Goal: Information Seeking & Learning: Check status

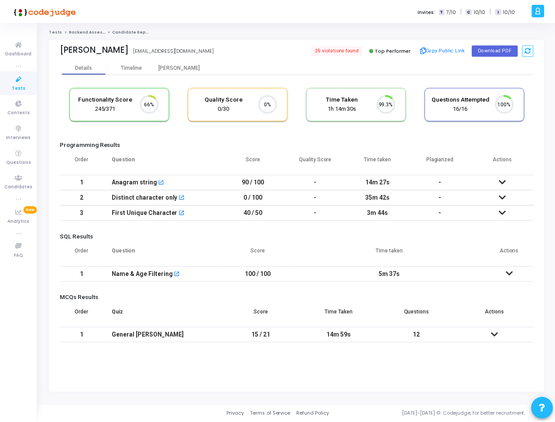
scroll to position [18, 22]
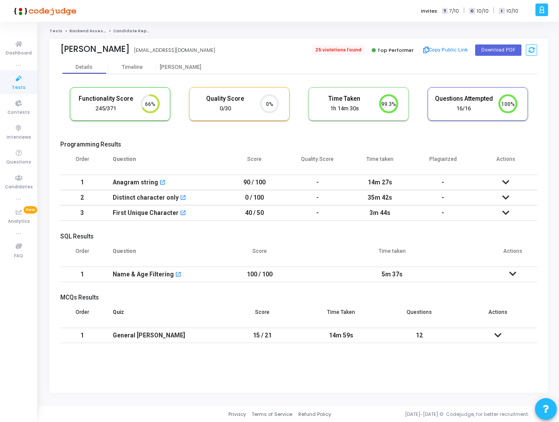
click at [343, 47] on span "25 violations found" at bounding box center [338, 50] width 53 height 10
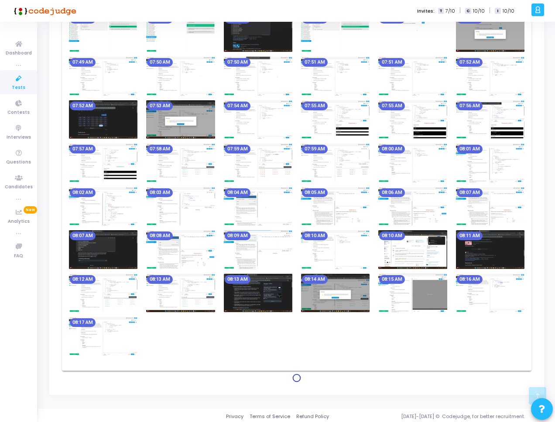
scroll to position [543, 0]
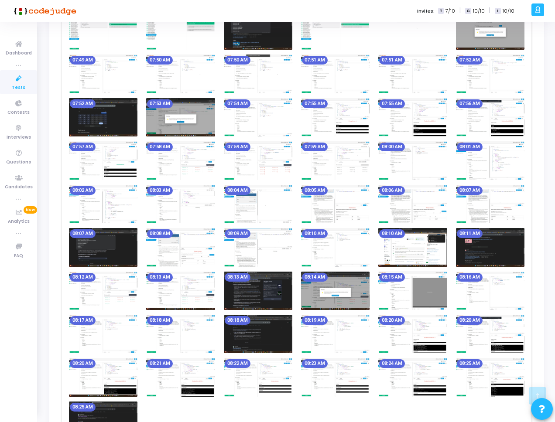
click at [502, 242] on img at bounding box center [490, 247] width 69 height 38
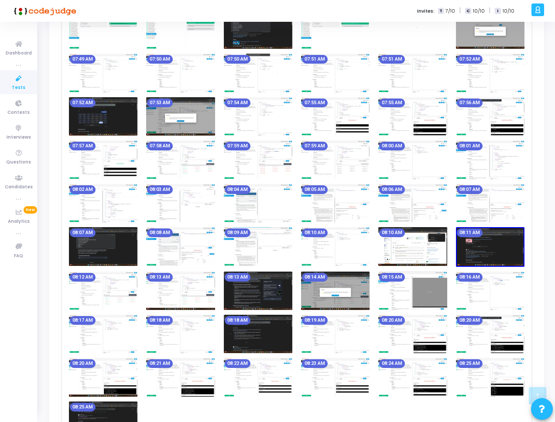
click at [498, 241] on img at bounding box center [490, 246] width 69 height 39
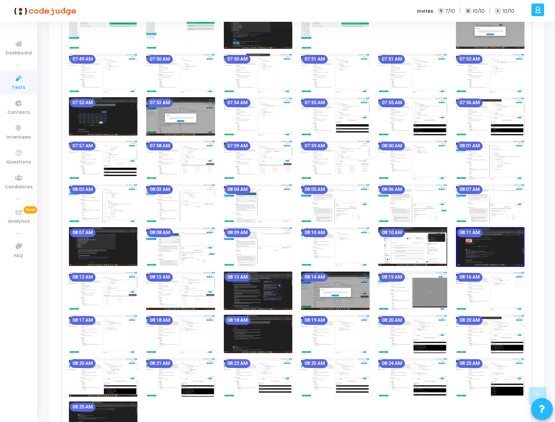
click at [529, 220] on div "07:32 AM 07:33 AM 07:34 AM 07:35 AM 07:36 AM 07:36 AM 07:37 AM 07:37 AM 07:38 A…" at bounding box center [297, 163] width 470 height 586
click at [461, 232] on mat-chip "08:11 AM" at bounding box center [470, 233] width 26 height 9
click at [499, 250] on img at bounding box center [490, 246] width 69 height 39
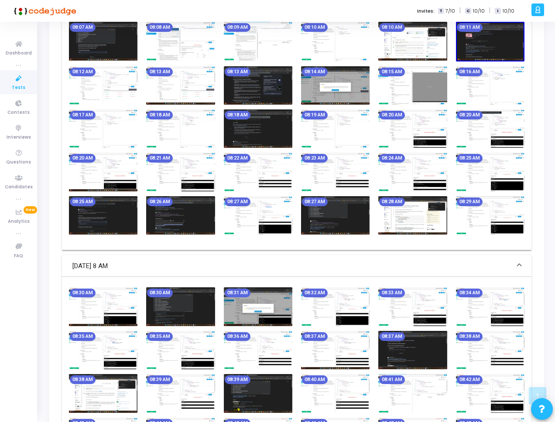
scroll to position [686, 0]
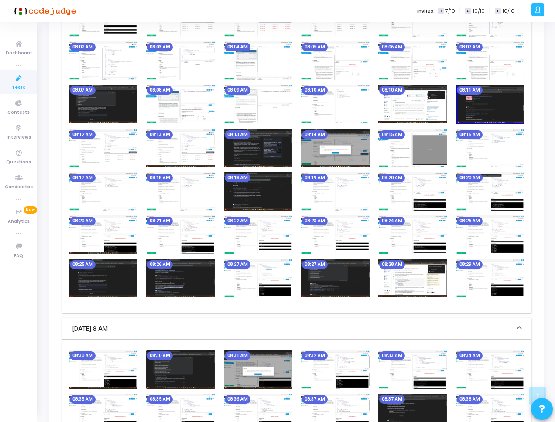
click at [337, 280] on img at bounding box center [335, 278] width 69 height 38
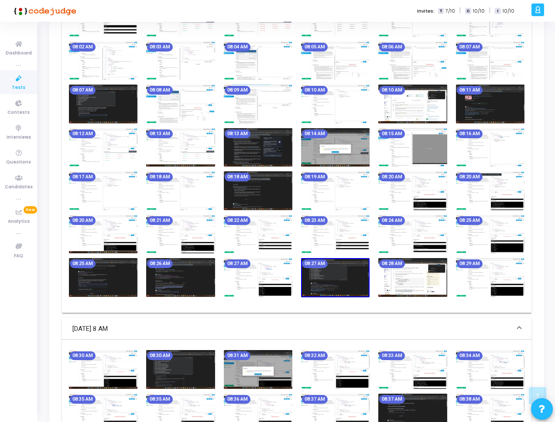
click at [337, 280] on img at bounding box center [335, 277] width 69 height 39
click at [192, 274] on img at bounding box center [180, 277] width 69 height 38
click at [192, 274] on img at bounding box center [180, 277] width 69 height 39
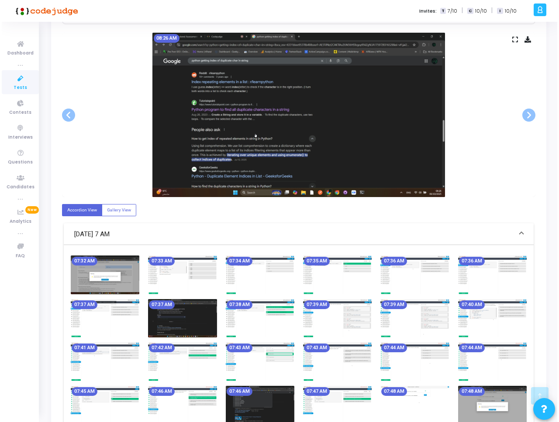
scroll to position [0, 0]
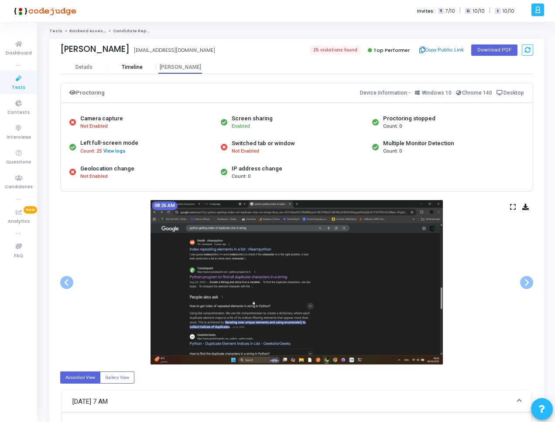
click at [144, 64] on div "Timeline" at bounding box center [132, 67] width 48 height 7
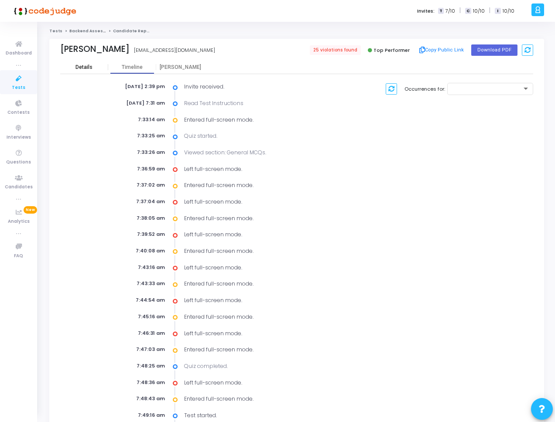
click at [79, 66] on div "Details" at bounding box center [83, 67] width 17 height 7
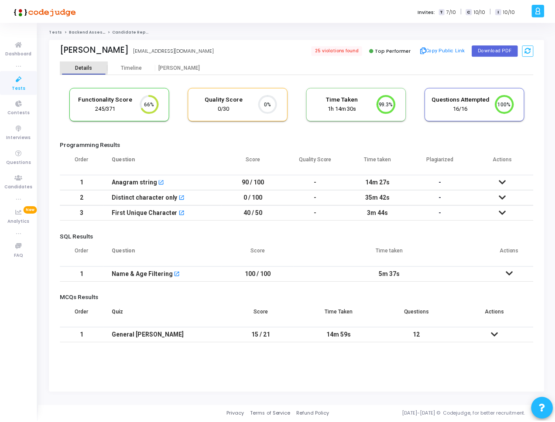
scroll to position [4, 4]
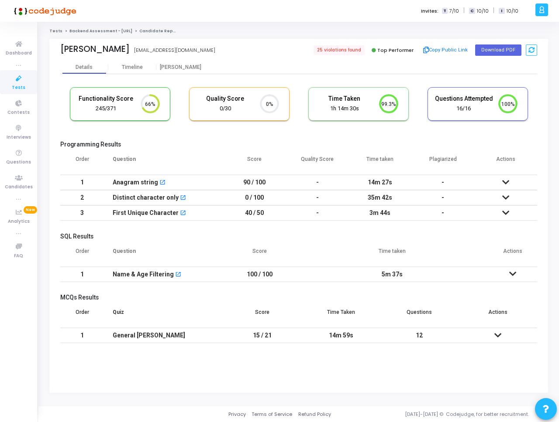
click at [88, 31] on link "Backend Assessment - [URL]" at bounding box center [100, 30] width 63 height 5
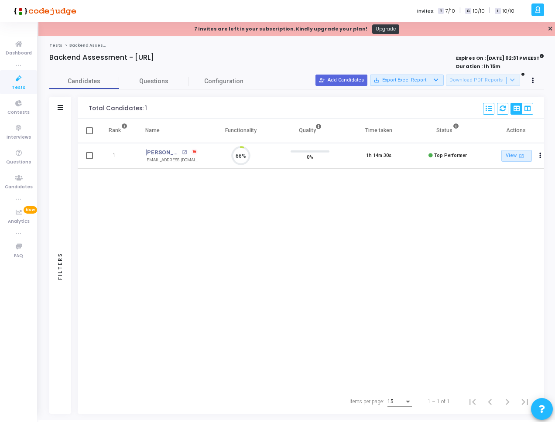
scroll to position [18, 22]
click at [540, 150] on button "Actions" at bounding box center [541, 156] width 12 height 12
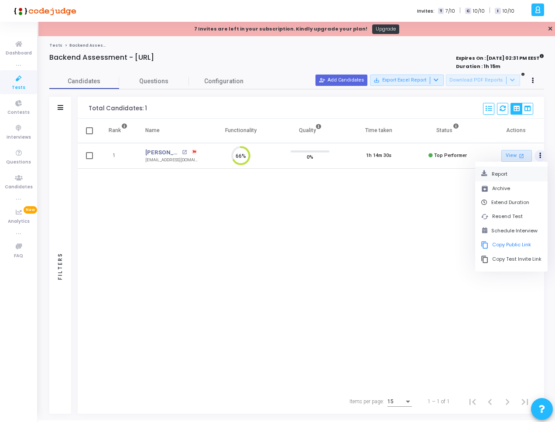
click at [499, 176] on button "Report" at bounding box center [511, 174] width 61 height 8
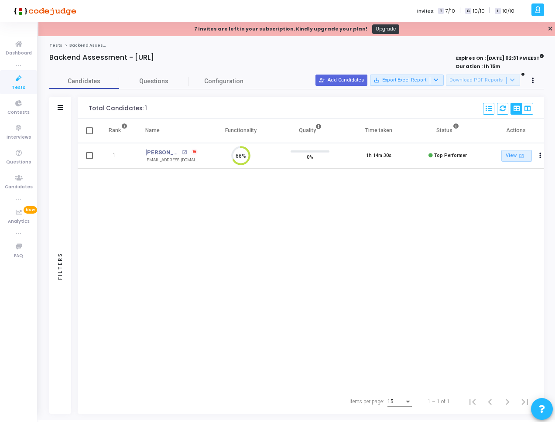
click at [316, 172] on div "Rank Name Functionality Quality Time taken Status Actions 1 [PERSON_NAME] open_…" at bounding box center [311, 254] width 466 height 271
